Goal: Navigation & Orientation: Find specific page/section

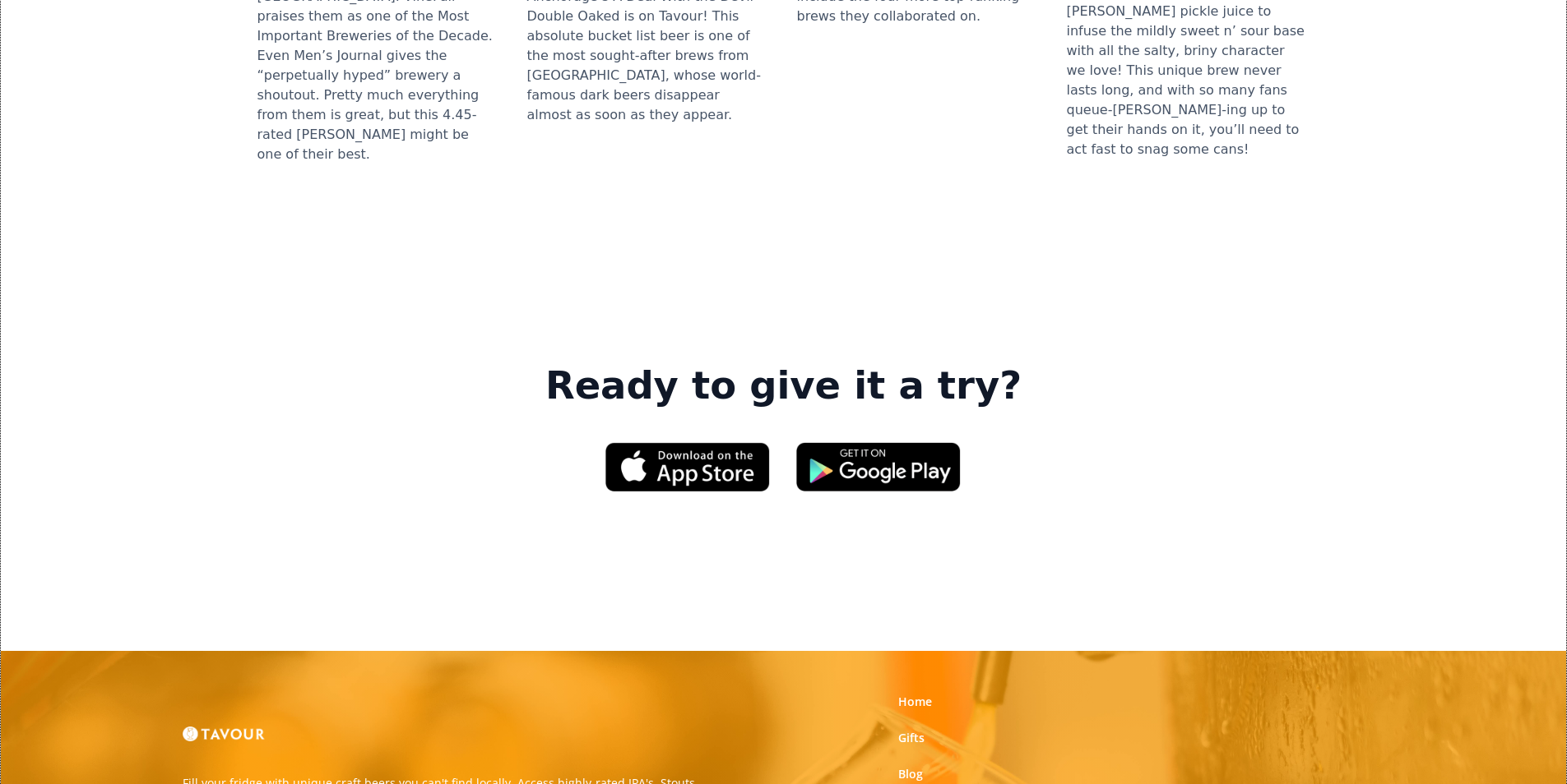
scroll to position [2487, 0]
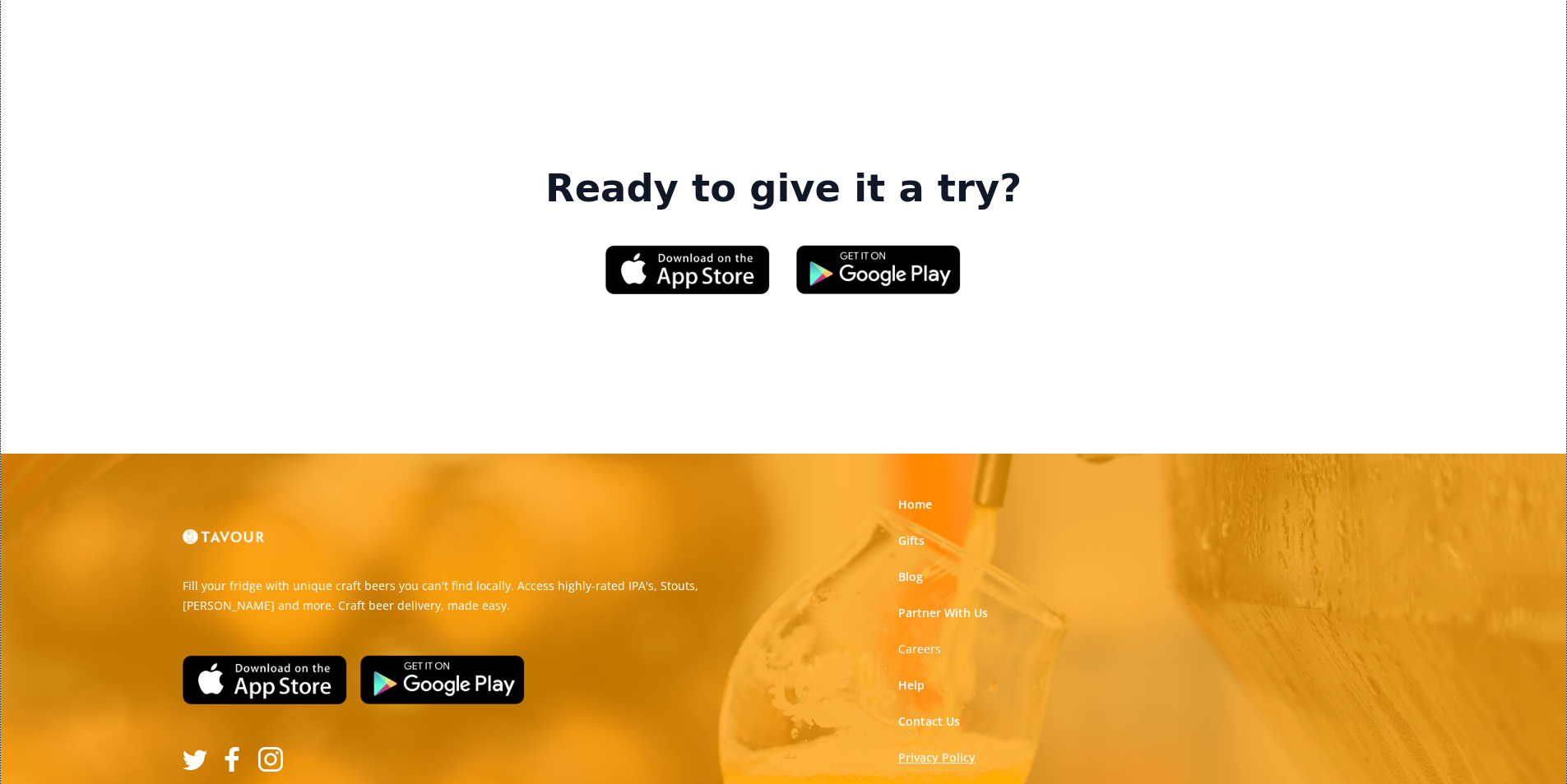
click at [925, 749] on link "Privacy Policy" at bounding box center [937, 757] width 77 height 16
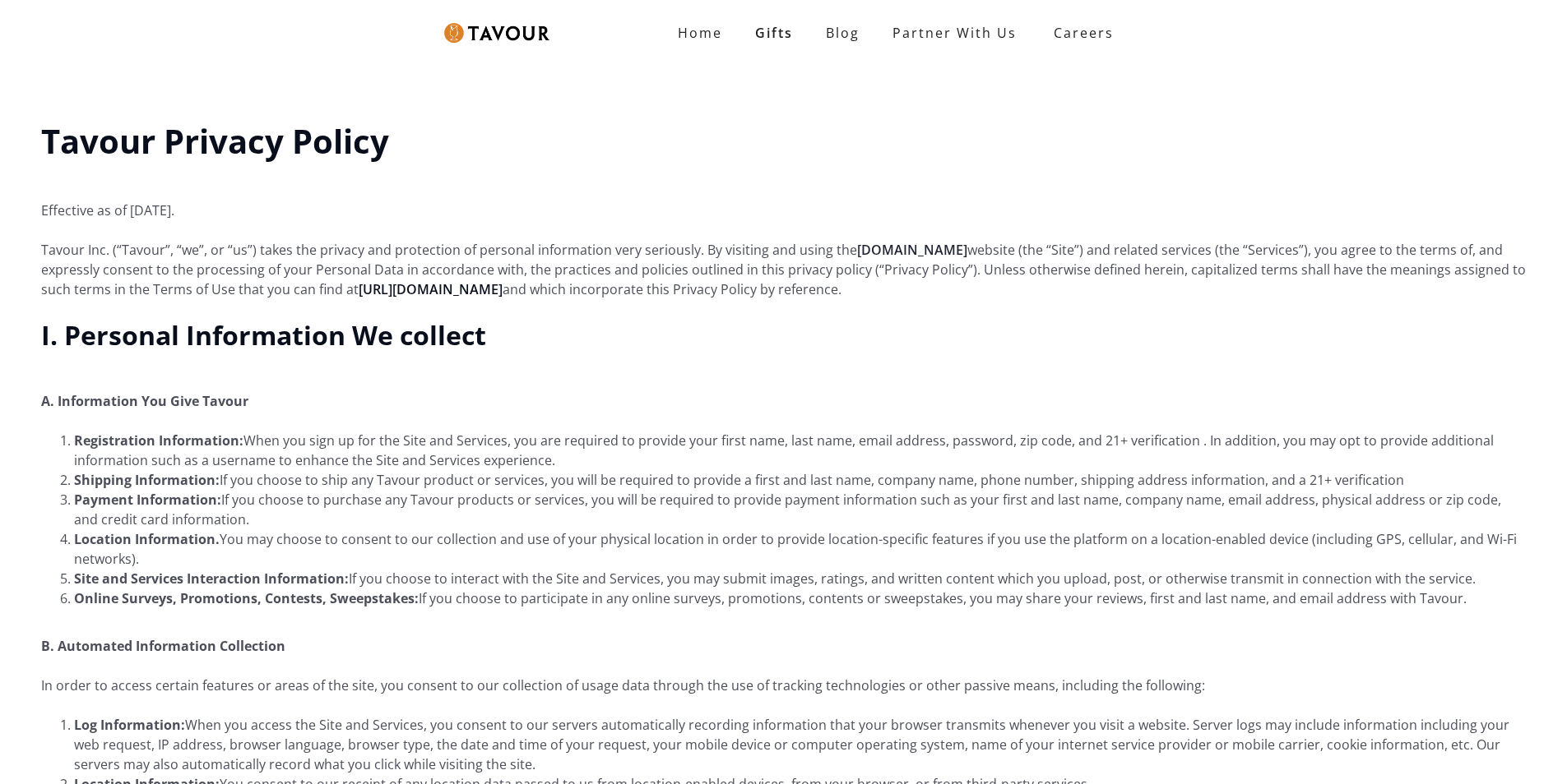
click at [878, 254] on link "[DOMAIN_NAME]" at bounding box center [912, 249] width 110 height 18
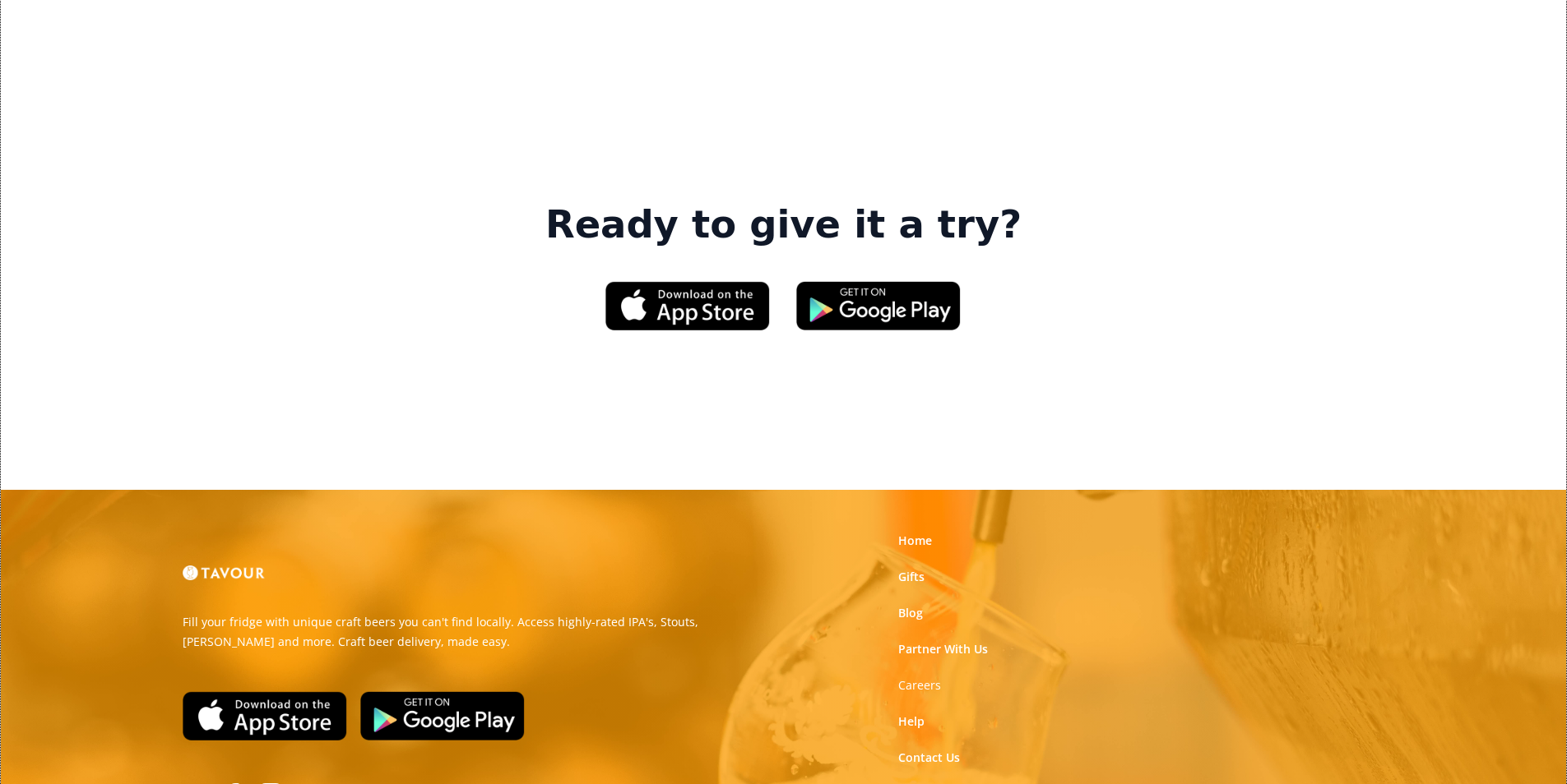
scroll to position [2487, 0]
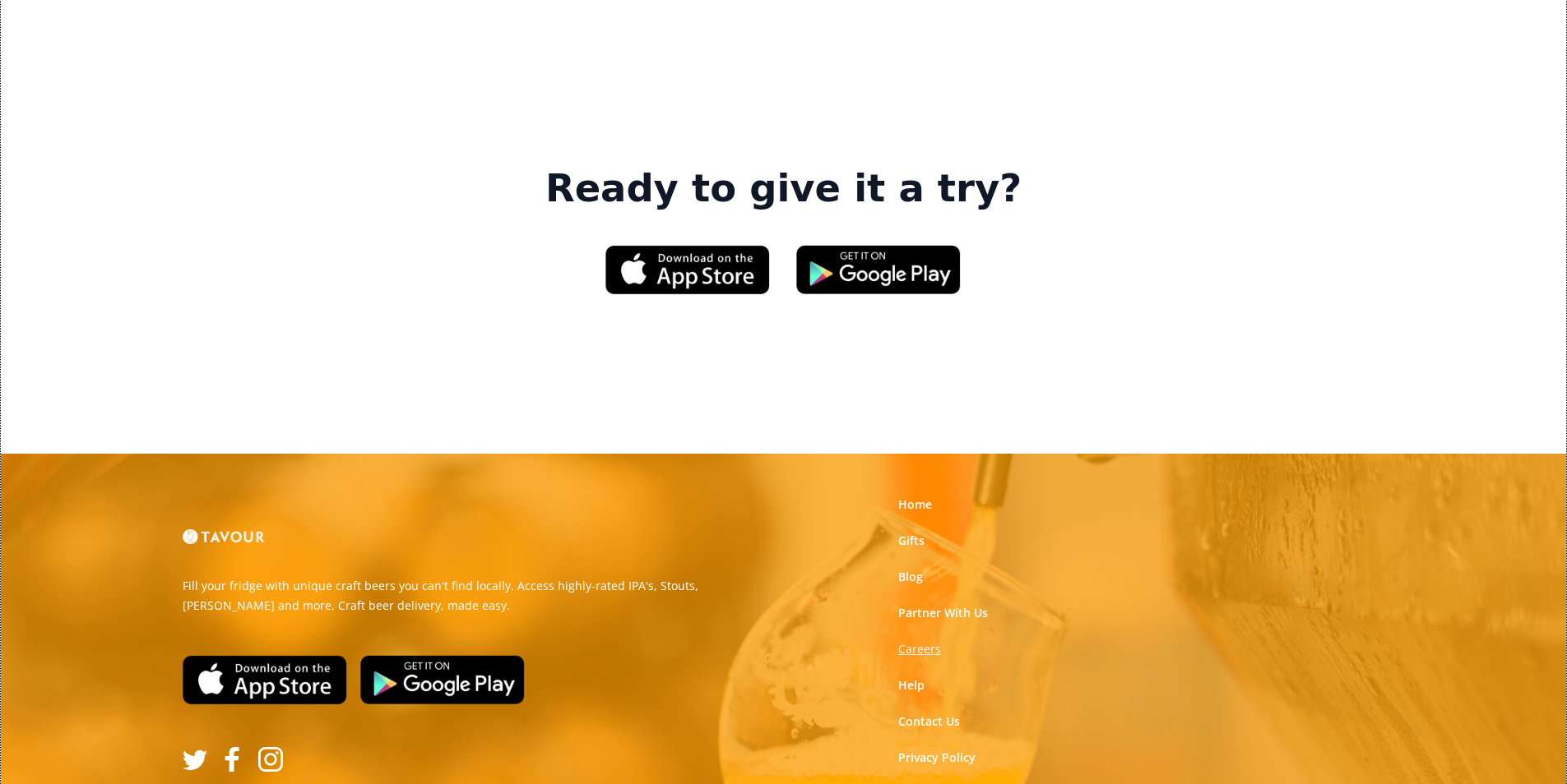
click at [929, 641] on strong "Careers" at bounding box center [919, 649] width 42 height 15
